Goal: Task Accomplishment & Management: Complete application form

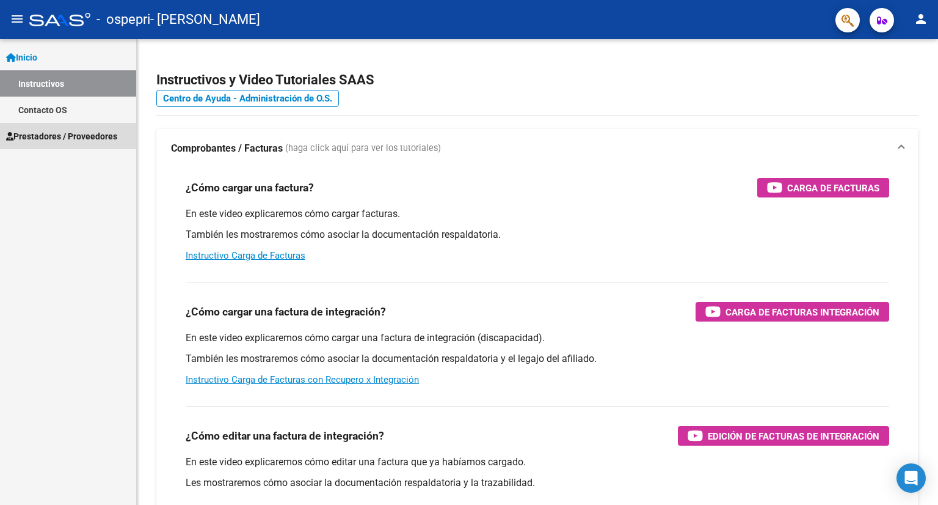
click at [54, 133] on span "Prestadores / Proveedores" at bounding box center [61, 136] width 111 height 13
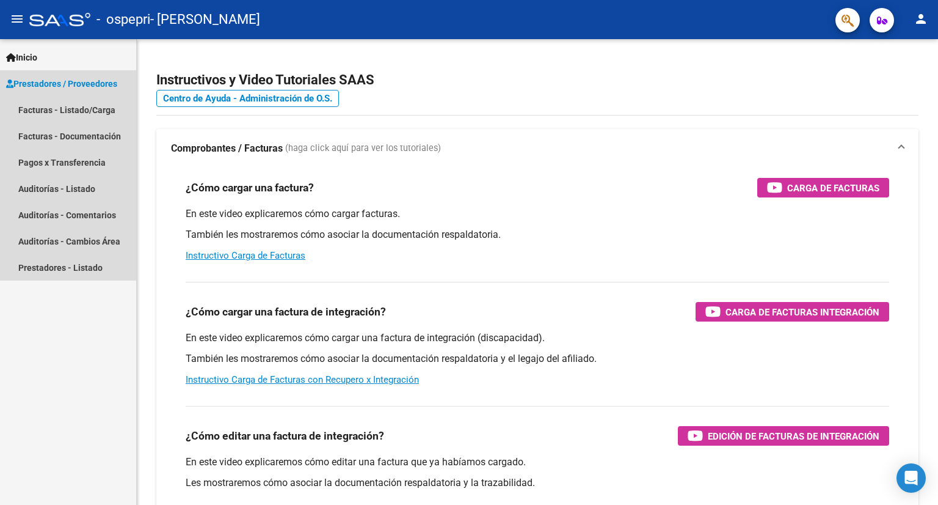
click at [75, 86] on span "Prestadores / Proveedores" at bounding box center [61, 83] width 111 height 13
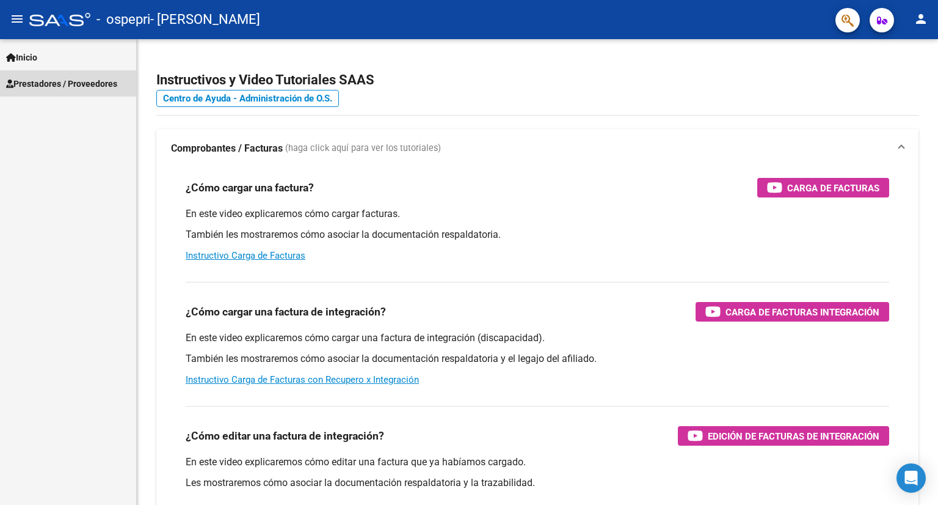
click at [73, 86] on span "Prestadores / Proveedores" at bounding box center [61, 83] width 111 height 13
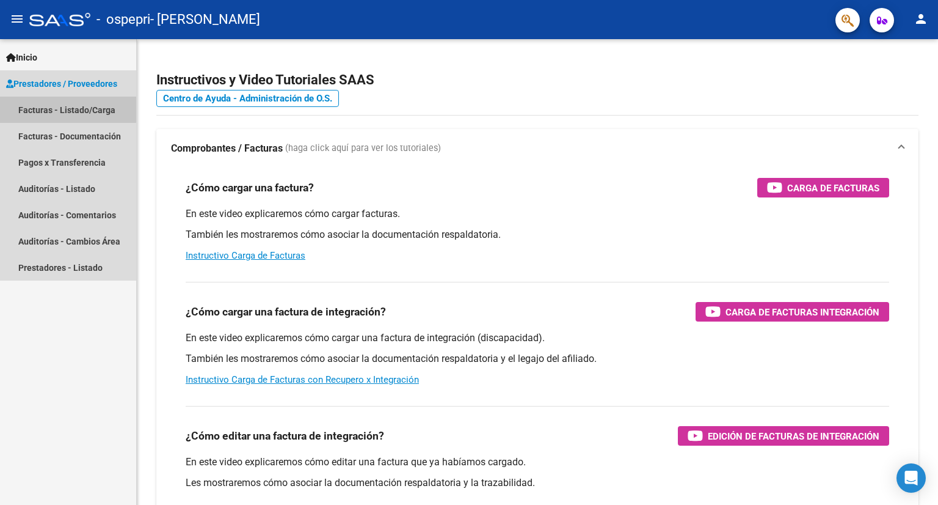
click at [66, 109] on link "Facturas - Listado/Carga" at bounding box center [68, 110] width 136 height 26
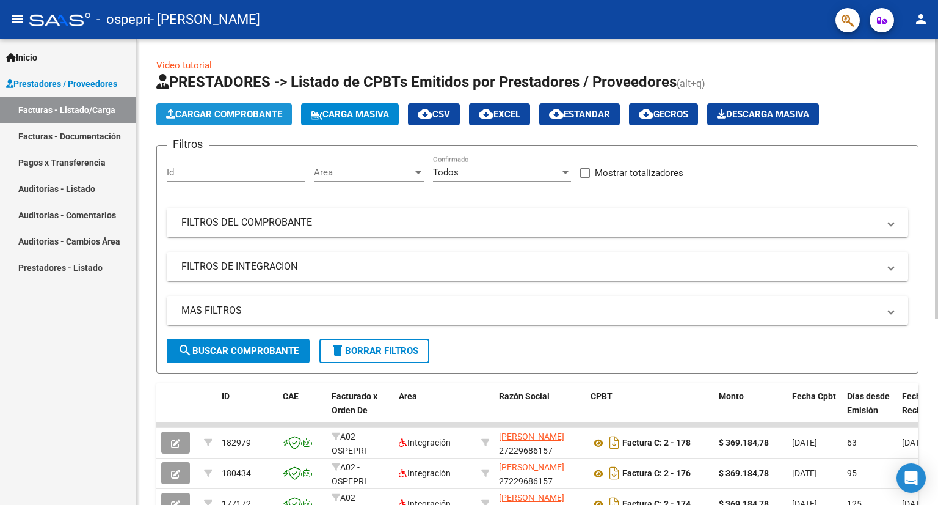
click at [203, 109] on span "Cargar Comprobante" at bounding box center [224, 114] width 116 height 11
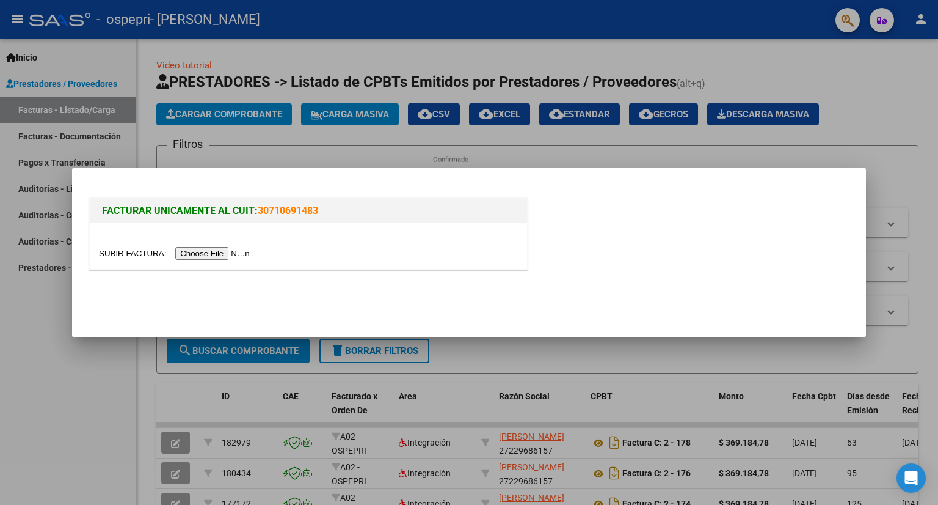
click at [239, 249] on input "file" at bounding box center [176, 253] width 155 height 13
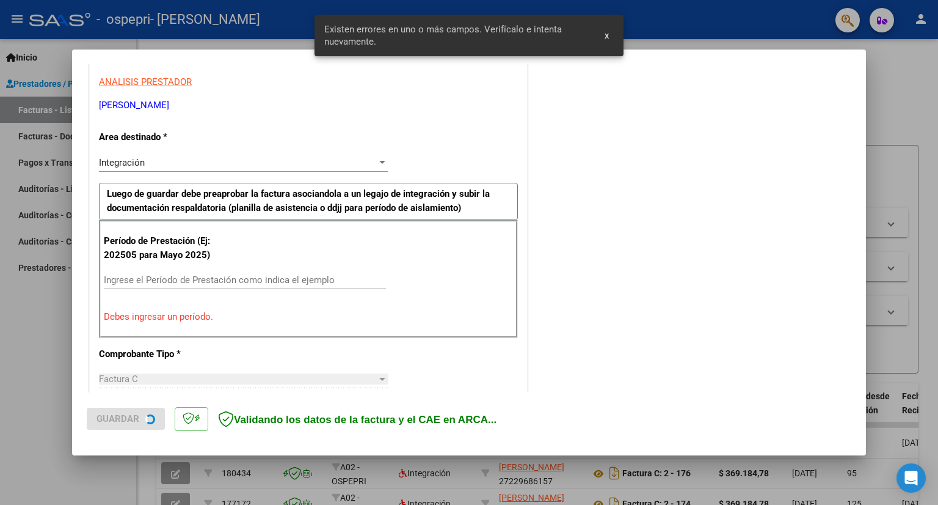
scroll to position [237, 0]
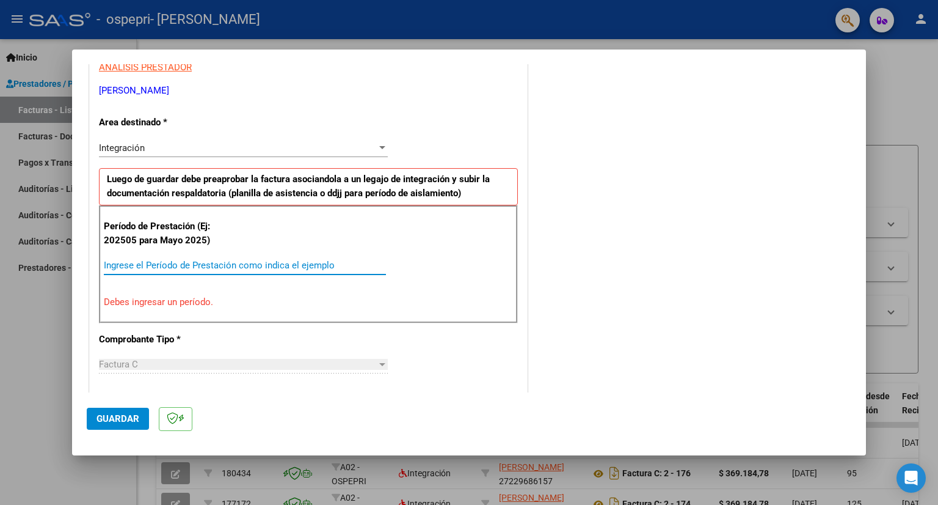
click at [189, 262] on input "Ingrese el Período de Prestación como indica el ejemplo" at bounding box center [245, 265] width 282 height 11
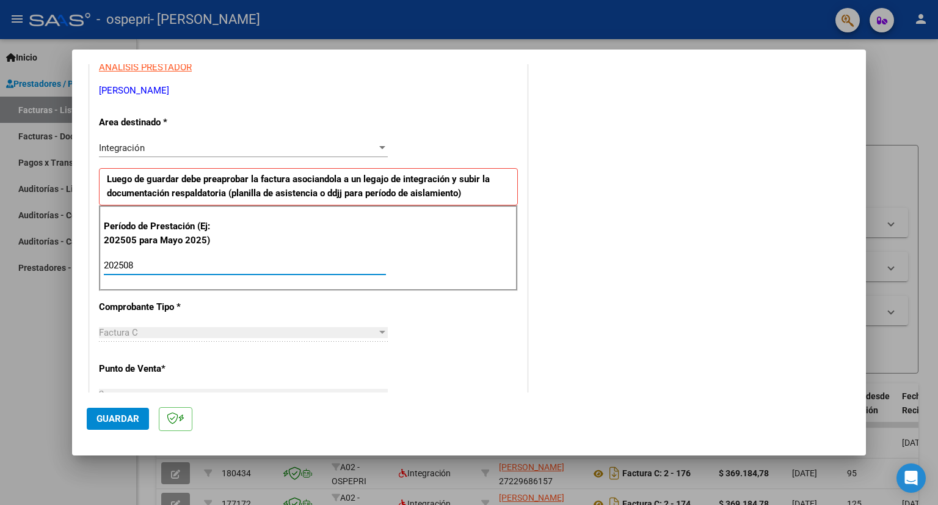
type input "202508"
click at [126, 418] on span "Guardar" at bounding box center [118, 418] width 43 height 11
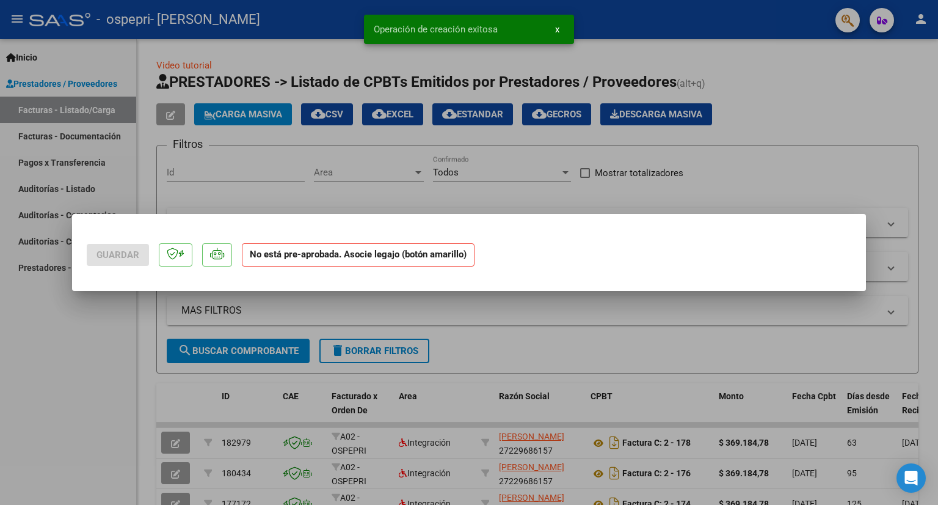
scroll to position [0, 0]
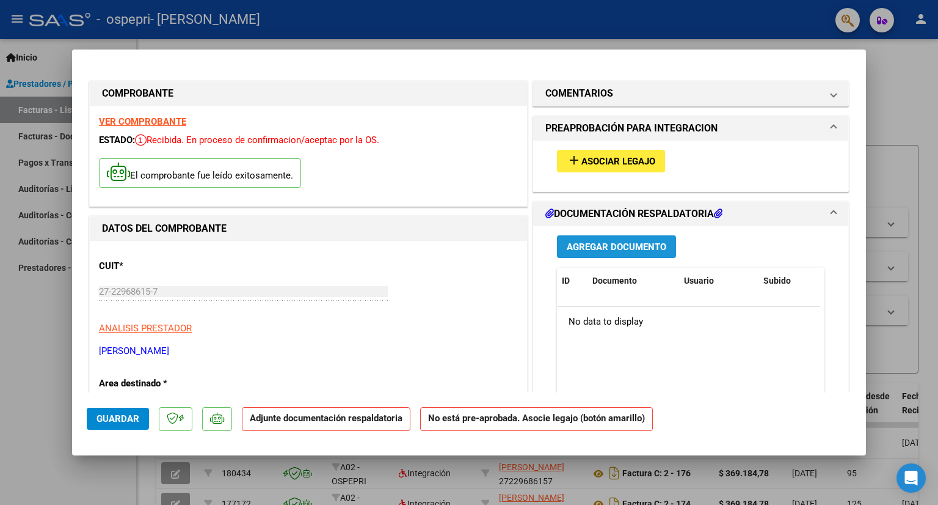
click at [610, 250] on span "Agregar Documento" at bounding box center [617, 246] width 100 height 11
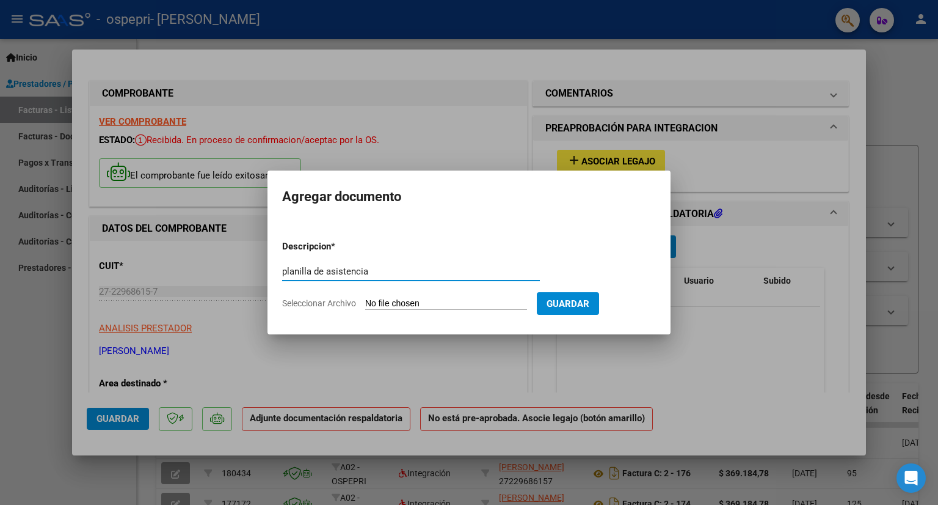
type input "planilla de asistencia"
click at [393, 299] on input "Seleccionar Archivo" at bounding box center [446, 304] width 162 height 12
type input "C:\fakepath\WhatsApp Image [DATE] 13.34.19.jpeg"
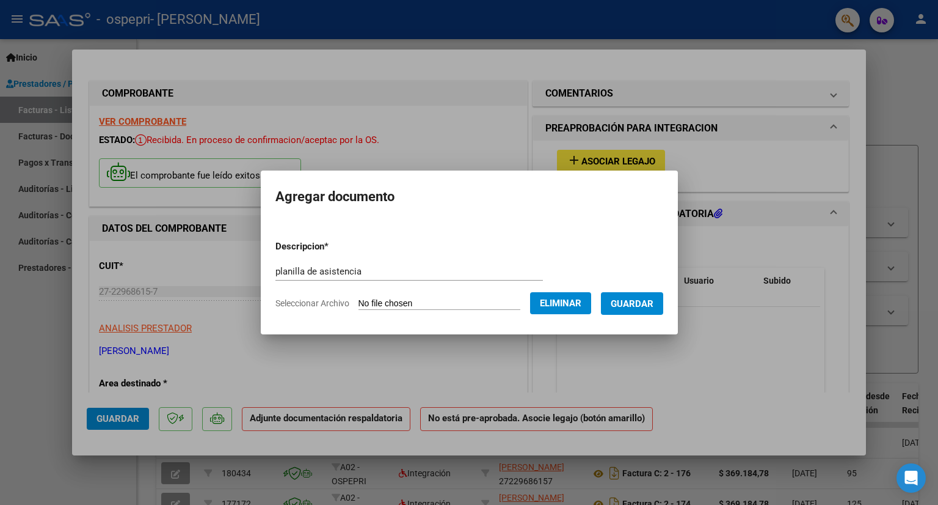
click at [635, 308] on span "Guardar" at bounding box center [632, 303] width 43 height 11
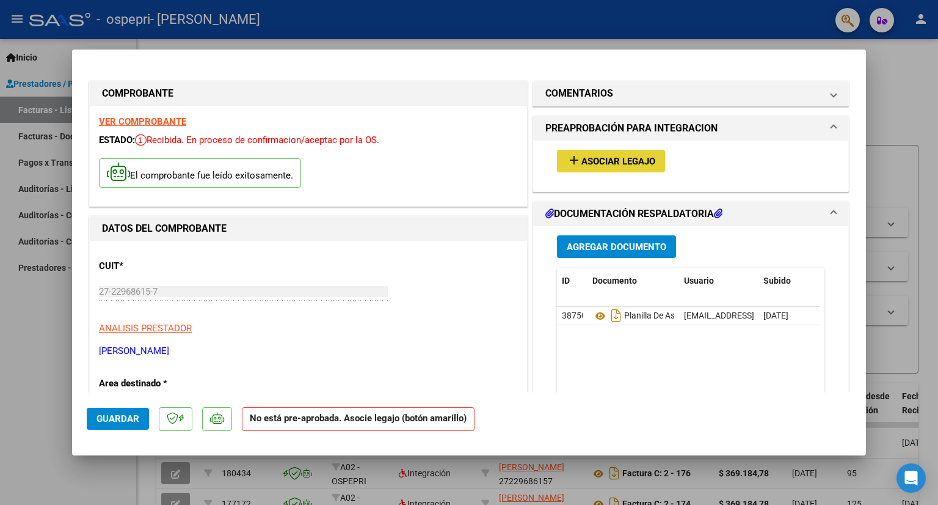
click at [632, 164] on span "Asociar Legajo" at bounding box center [619, 161] width 74 height 11
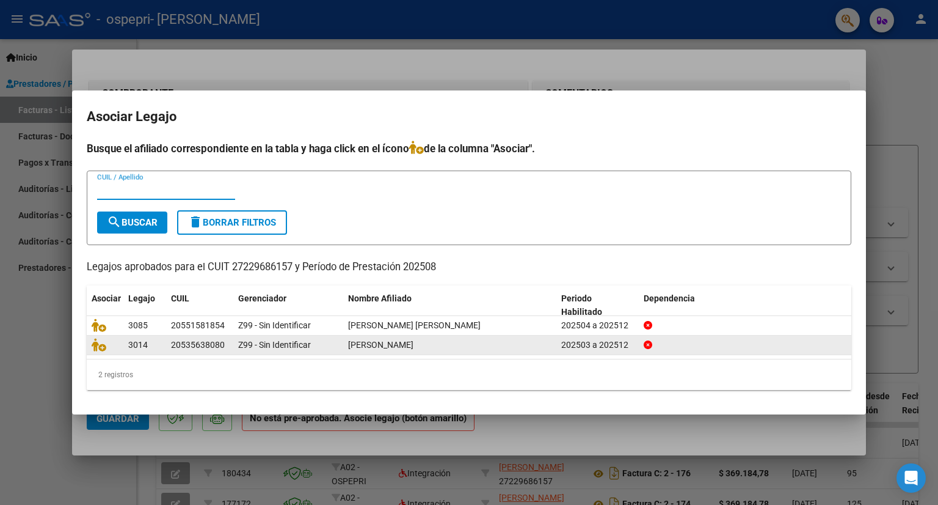
click at [403, 345] on span "[PERSON_NAME]" at bounding box center [380, 345] width 65 height 10
click at [100, 348] on icon at bounding box center [99, 344] width 15 height 13
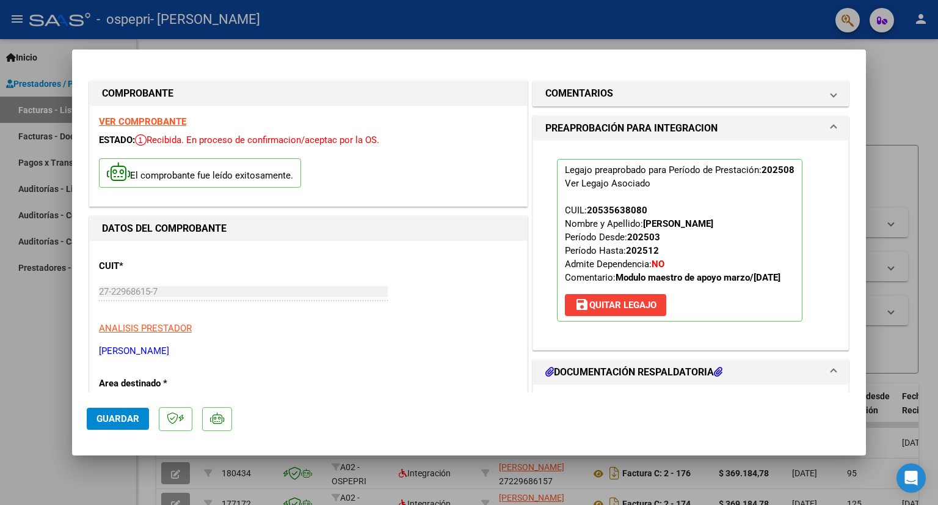
click at [640, 379] on h1 "DOCUMENTACIÓN RESPALDATORIA" at bounding box center [634, 372] width 177 height 15
click at [828, 384] on mat-expansion-panel-header "DOCUMENTACIÓN RESPALDATORIA" at bounding box center [690, 372] width 315 height 24
click at [714, 376] on icon at bounding box center [718, 372] width 9 height 10
click at [122, 416] on span "Guardar" at bounding box center [118, 418] width 43 height 11
click at [910, 48] on div at bounding box center [469, 252] width 938 height 505
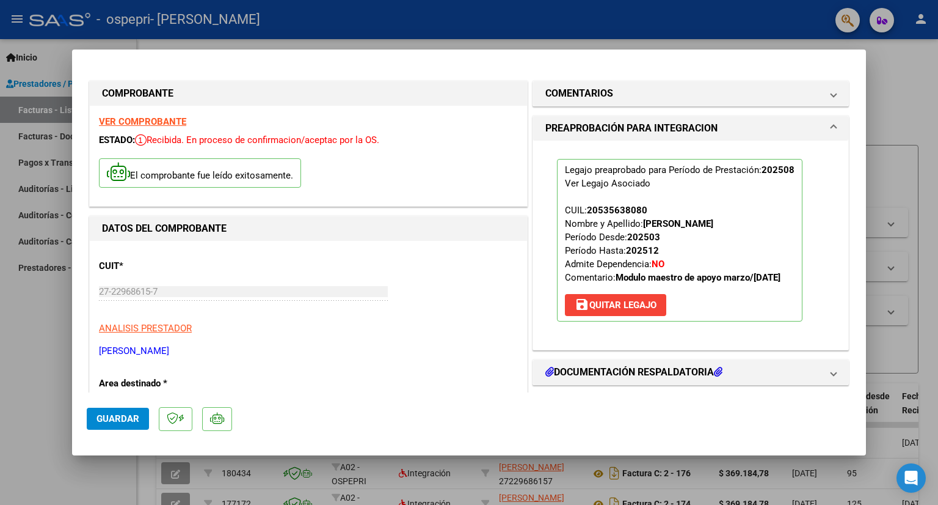
type input "$ 0,00"
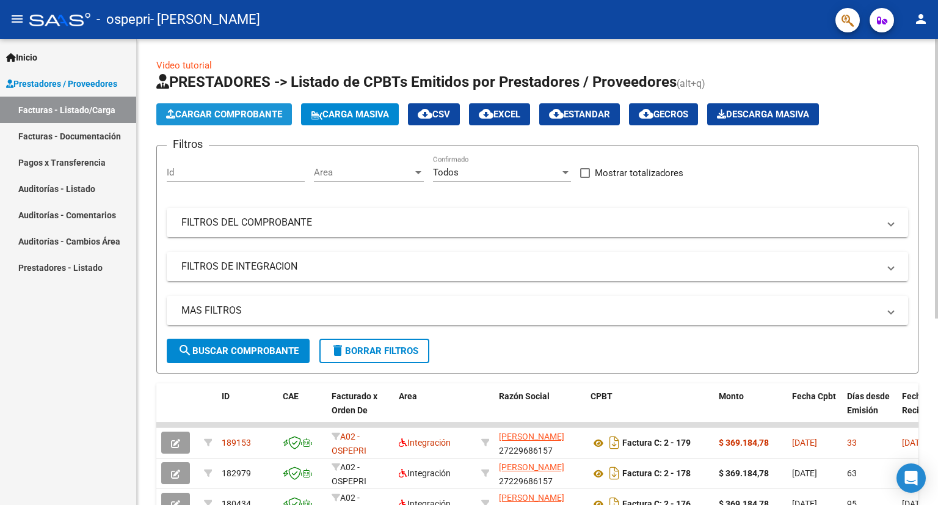
click at [245, 113] on span "Cargar Comprobante" at bounding box center [224, 114] width 116 height 11
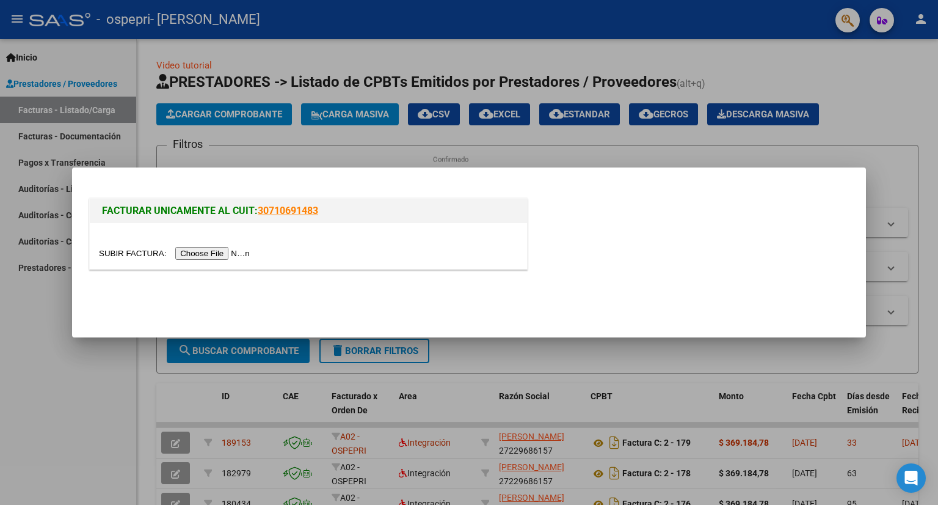
click at [210, 253] on input "file" at bounding box center [176, 253] width 155 height 13
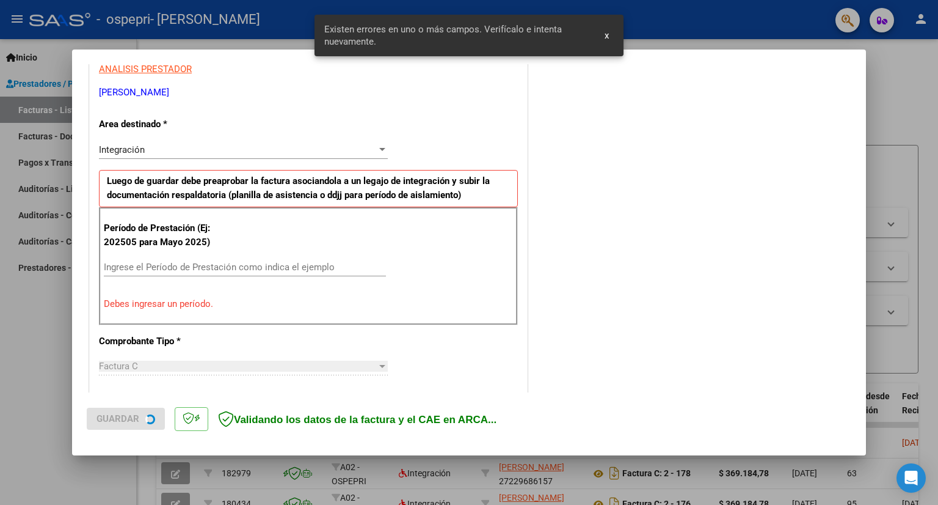
scroll to position [260, 0]
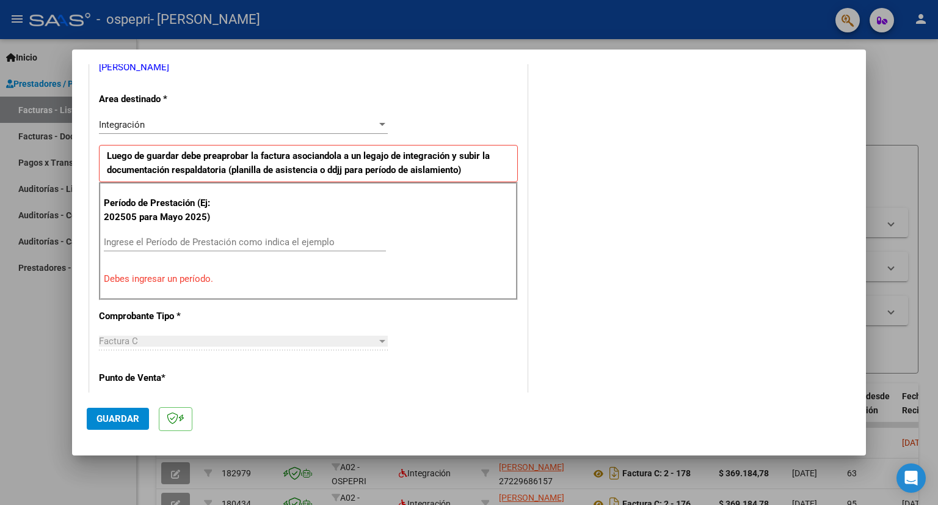
click at [192, 277] on p "Debes ingresar un período." at bounding box center [308, 279] width 409 height 14
drag, startPoint x: 162, startPoint y: 230, endPoint x: 158, endPoint y: 239, distance: 10.7
click at [158, 239] on div "Período de Prestación (Ej: 202505 para [DATE]) Ingrese el Período de Prestación…" at bounding box center [308, 240] width 419 height 117
click at [158, 239] on input "Ingrese el Período de Prestación como indica el ejemplo" at bounding box center [245, 241] width 282 height 11
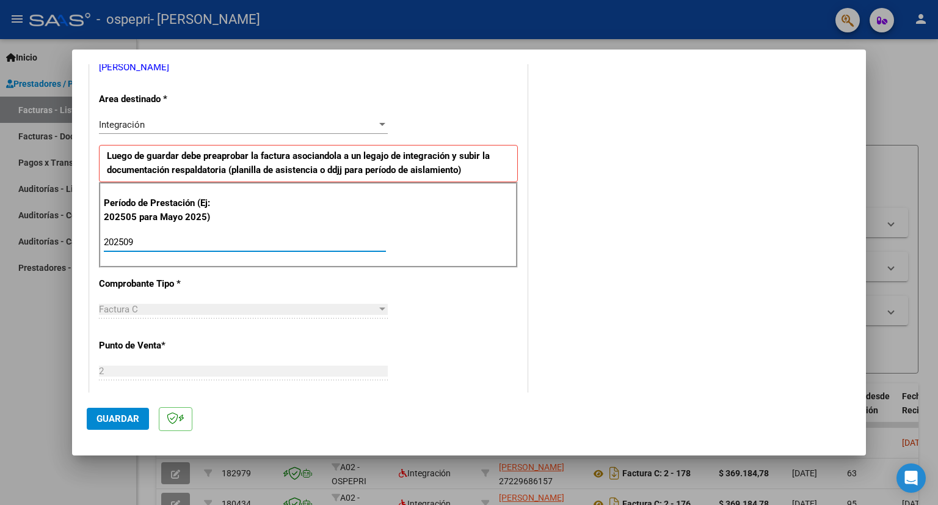
type input "202509"
click at [122, 424] on button "Guardar" at bounding box center [118, 418] width 62 height 22
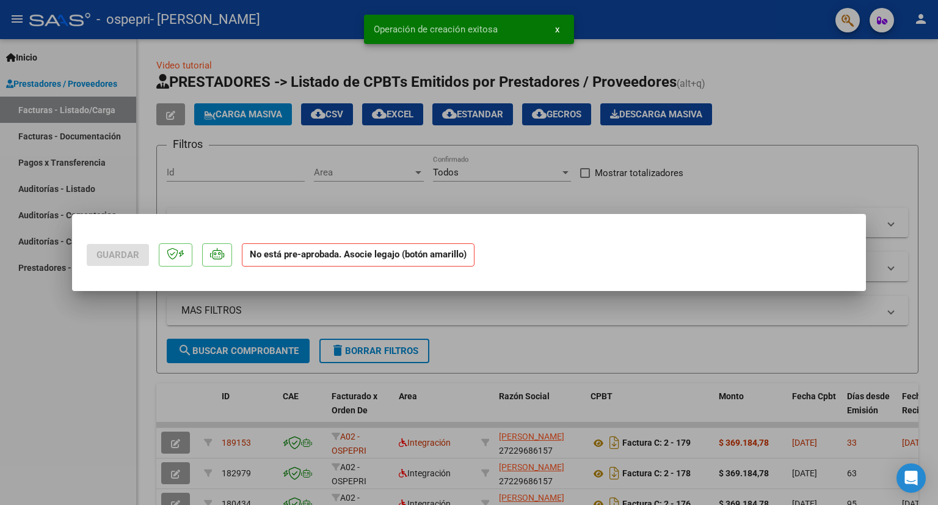
scroll to position [0, 0]
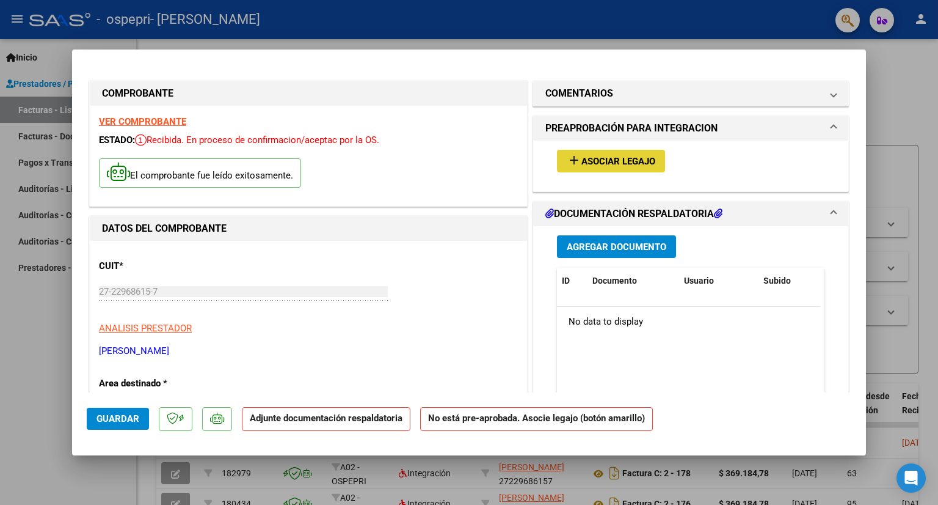
click at [646, 162] on span "Asociar Legajo" at bounding box center [619, 161] width 74 height 11
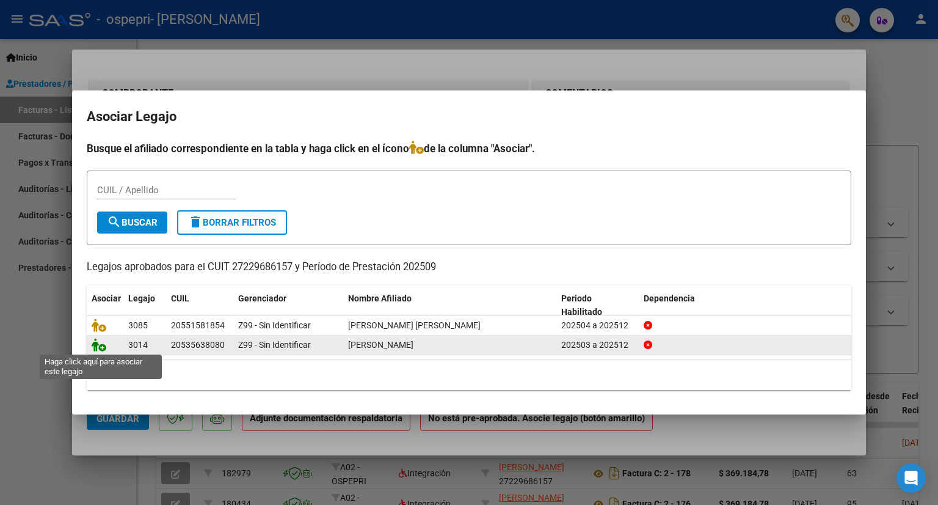
click at [97, 347] on icon at bounding box center [99, 344] width 15 height 13
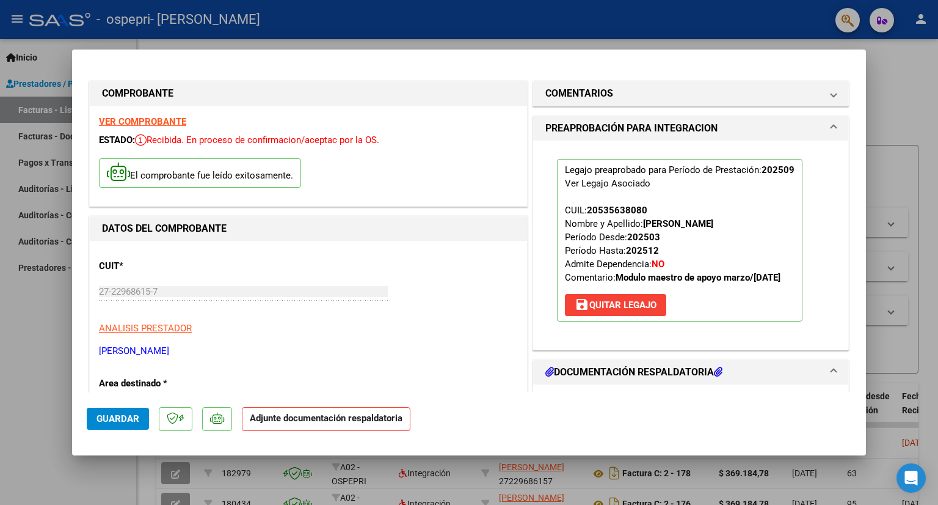
click at [582, 379] on h1 "DOCUMENTACIÓN RESPALDATORIA" at bounding box center [634, 372] width 177 height 15
click at [899, 97] on div at bounding box center [469, 252] width 938 height 505
type input "$ 0,00"
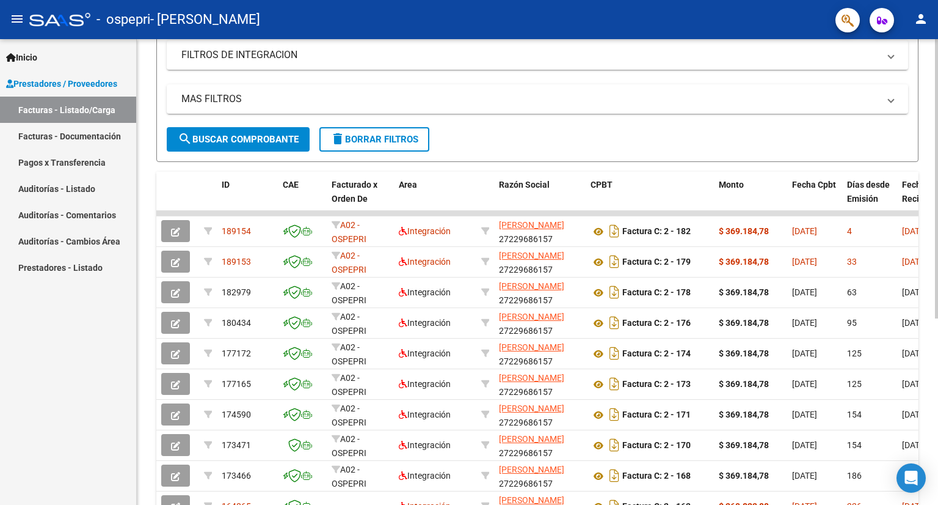
scroll to position [214, 0]
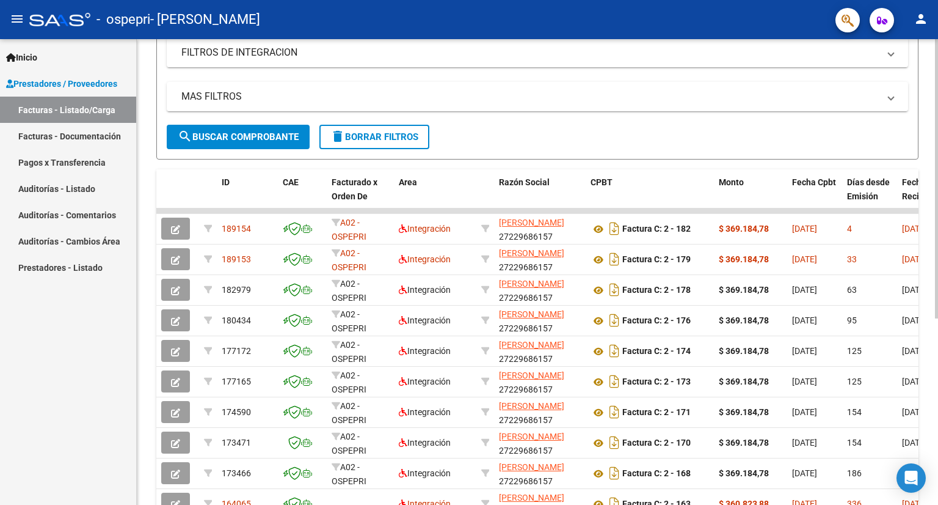
click at [938, 415] on div at bounding box center [936, 310] width 3 height 279
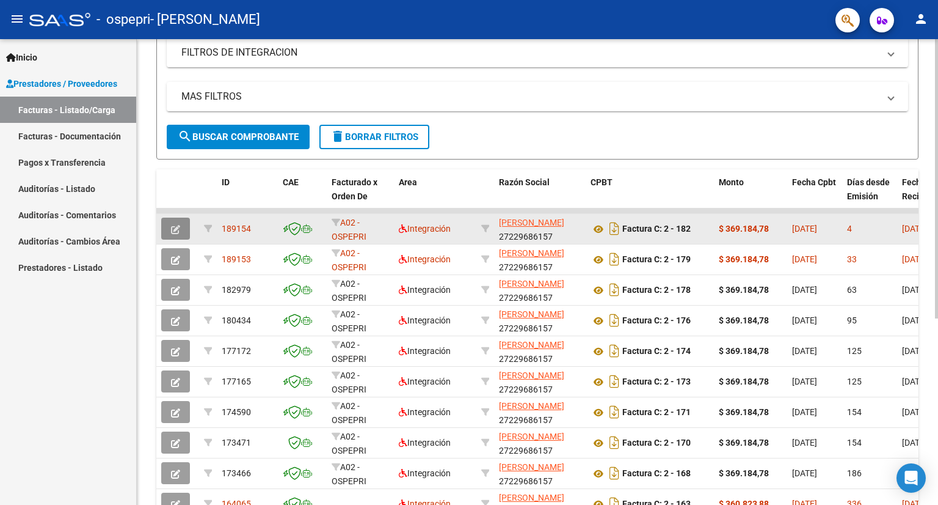
click at [175, 226] on icon "button" at bounding box center [175, 229] width 9 height 9
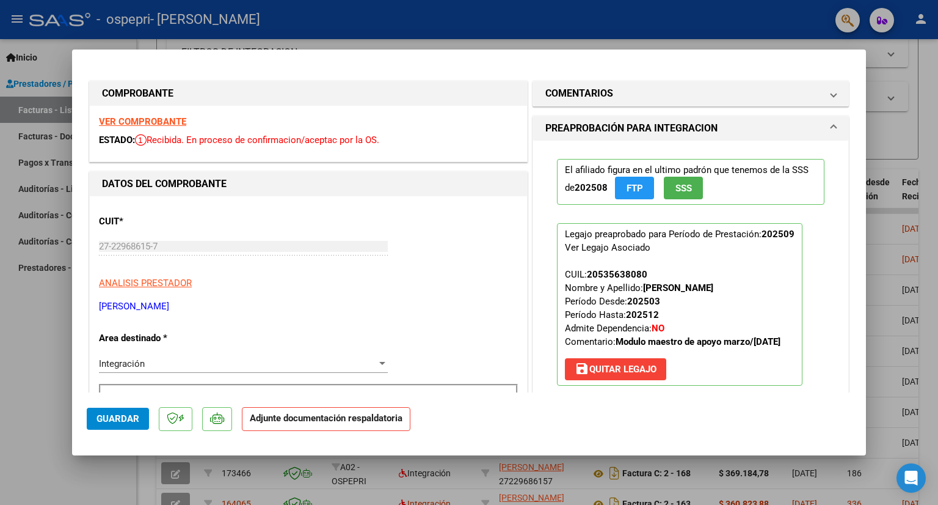
click at [293, 423] on p "Adjunte documentación respaldatoria" at bounding box center [326, 419] width 169 height 24
click at [655, 380] on button "save [PERSON_NAME]" at bounding box center [615, 369] width 101 height 22
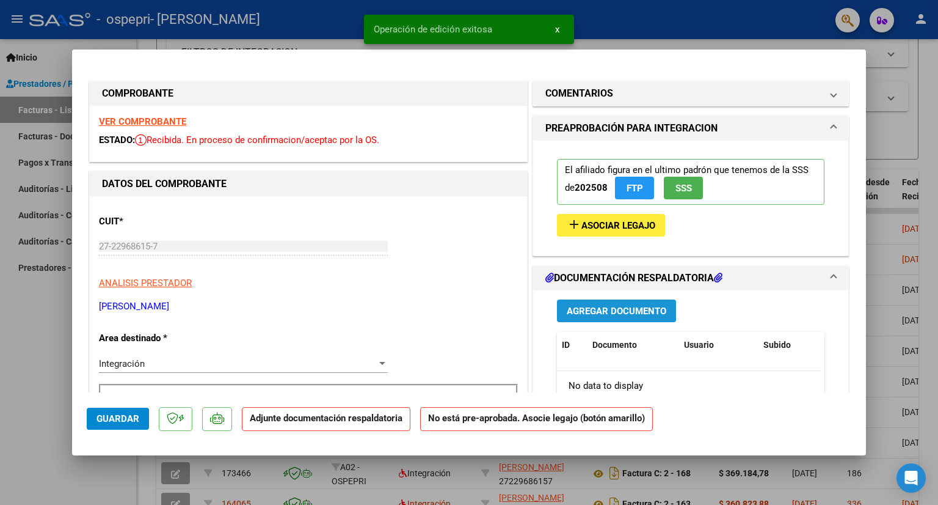
click at [631, 313] on span "Agregar Documento" at bounding box center [617, 310] width 100 height 11
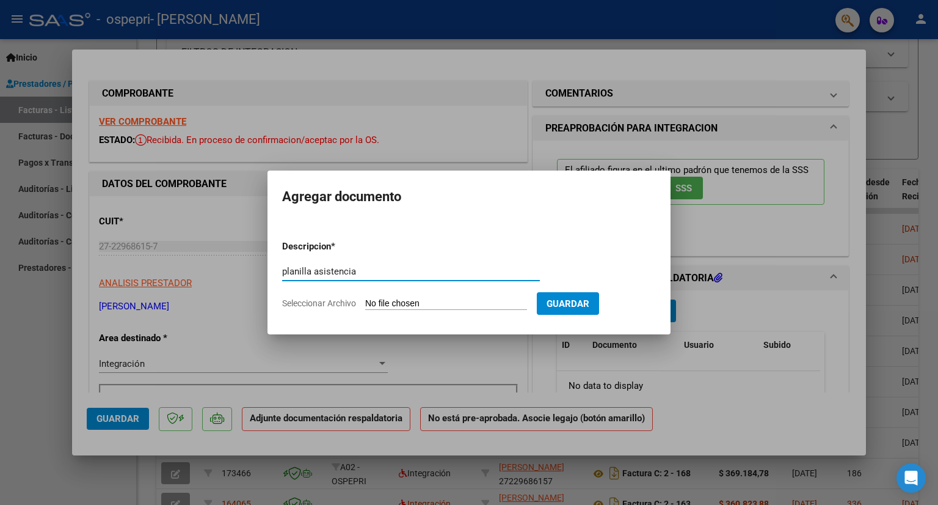
type input "planilla asistencia"
click at [409, 304] on input "Seleccionar Archivo" at bounding box center [446, 304] width 162 height 12
type input "C:\fakepath\WhatsApp Image [DATE] 13.34.28.jpeg"
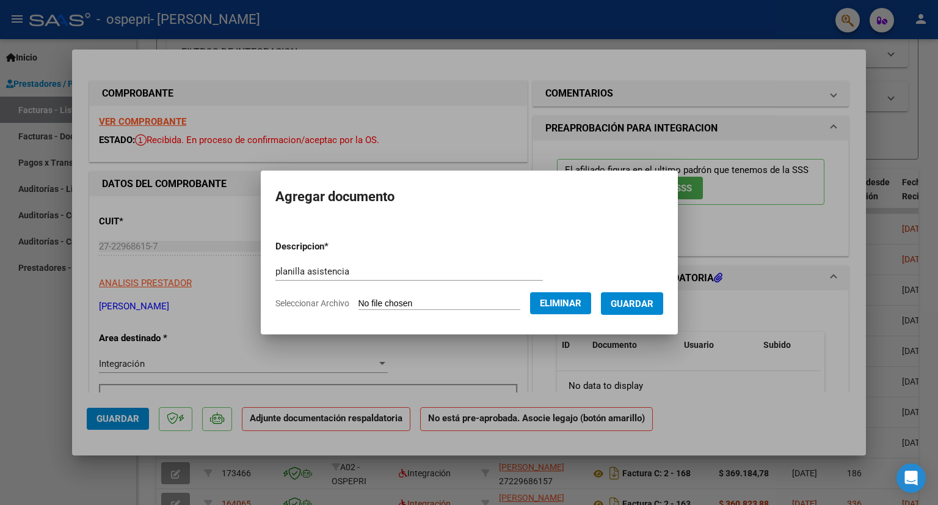
click at [654, 300] on span "Guardar" at bounding box center [632, 303] width 43 height 11
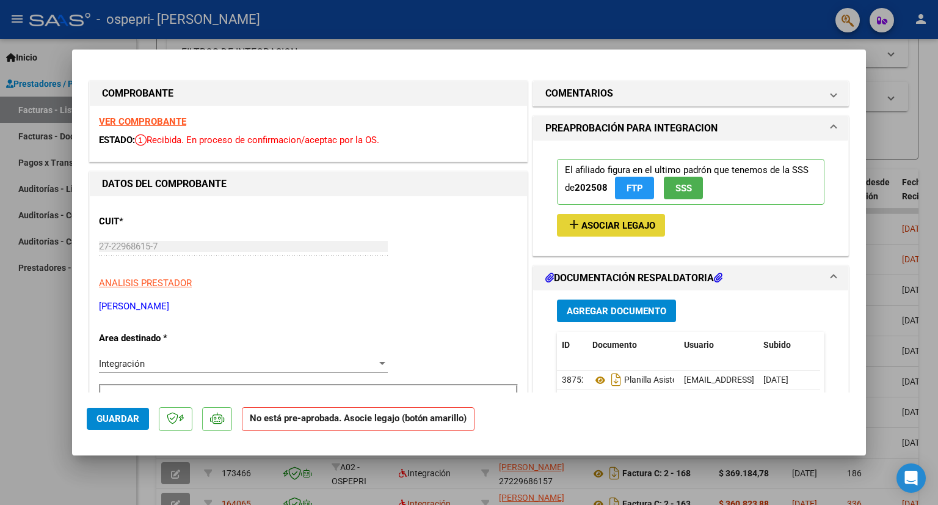
click at [601, 221] on span "Asociar Legajo" at bounding box center [619, 225] width 74 height 11
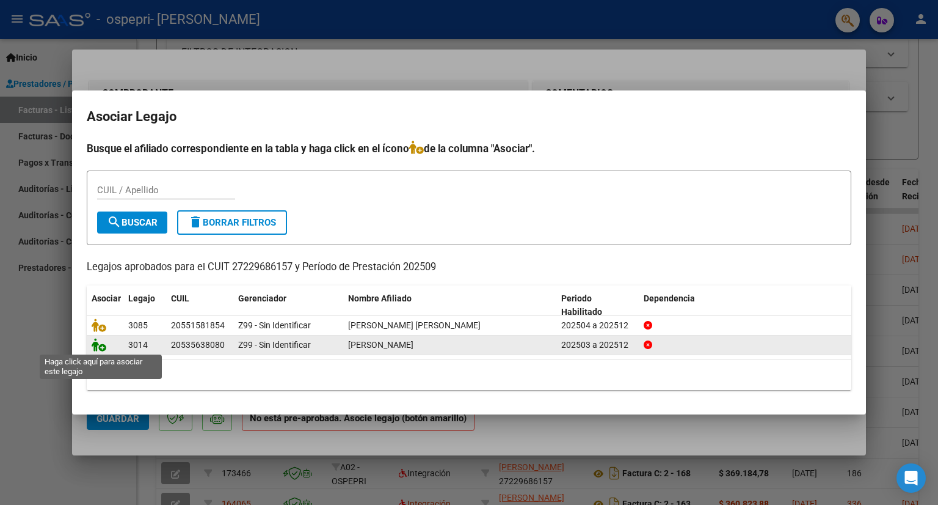
click at [103, 340] on icon at bounding box center [99, 344] width 15 height 13
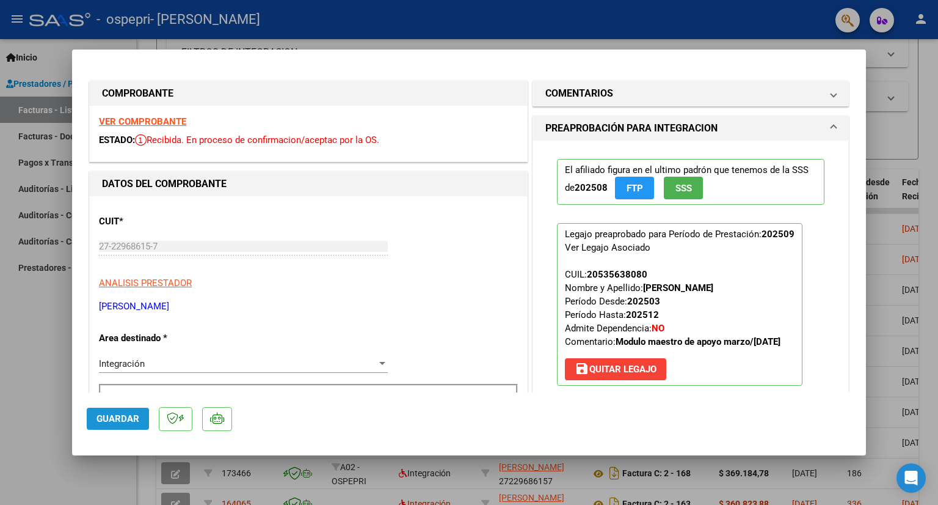
click at [119, 425] on button "Guardar" at bounding box center [118, 418] width 62 height 22
click at [935, 57] on div at bounding box center [469, 252] width 938 height 505
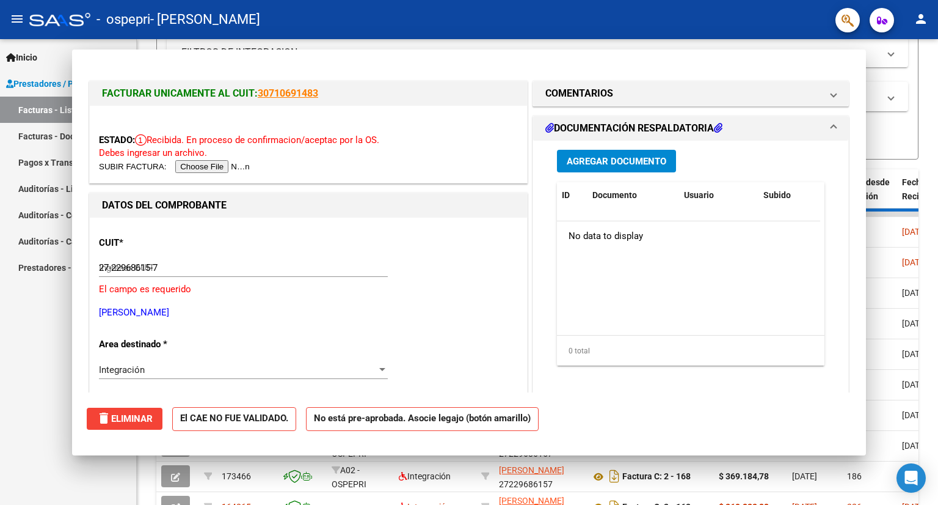
type input "$ 0,00"
